Goal: Task Accomplishment & Management: Manage account settings

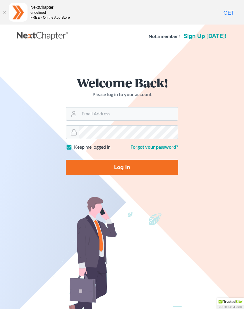
click at [107, 110] on input "Email Address" at bounding box center [128, 113] width 98 height 13
type input "[EMAIL_ADDRESS][DOMAIN_NAME]"
click at [135, 166] on input "Log In" at bounding box center [122, 167] width 112 height 15
type input "Thinking..."
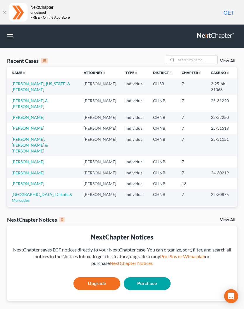
click at [33, 131] on link "[PERSON_NAME]" at bounding box center [28, 128] width 32 height 5
